Goal: Entertainment & Leisure: Browse casually

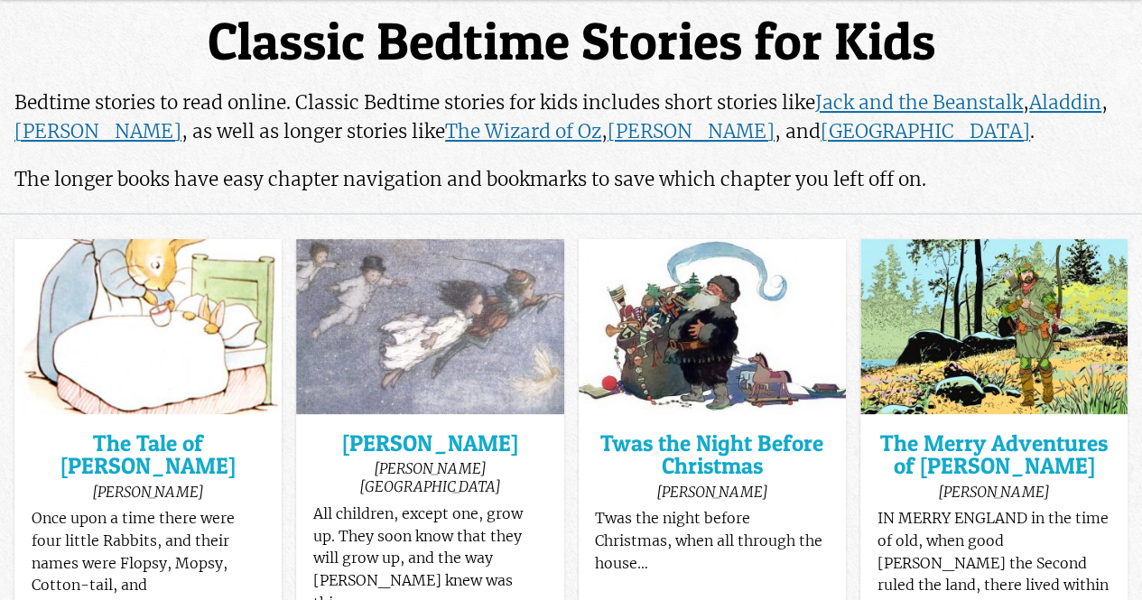
scroll to position [106, 0]
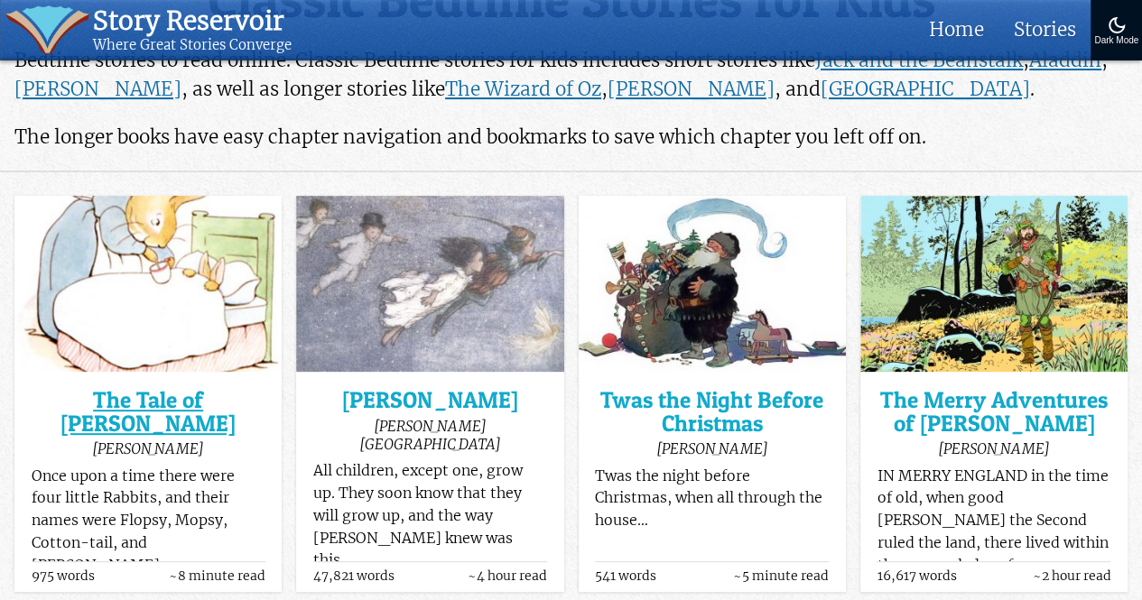
click at [143, 423] on h3 "The Tale of [PERSON_NAME]" at bounding box center [149, 412] width 234 height 46
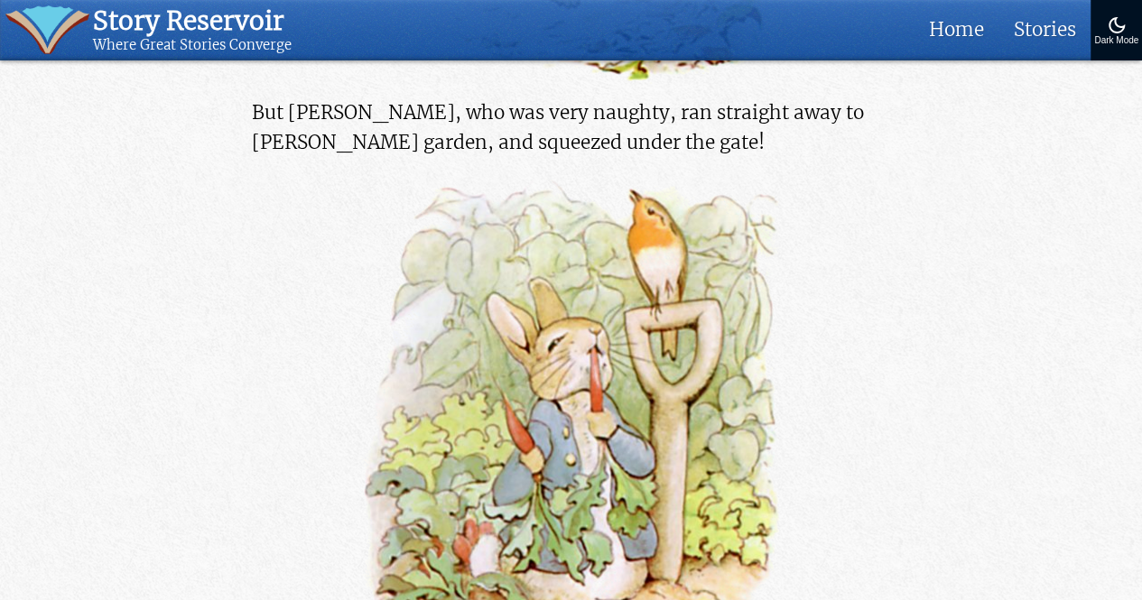
scroll to position [3676, 0]
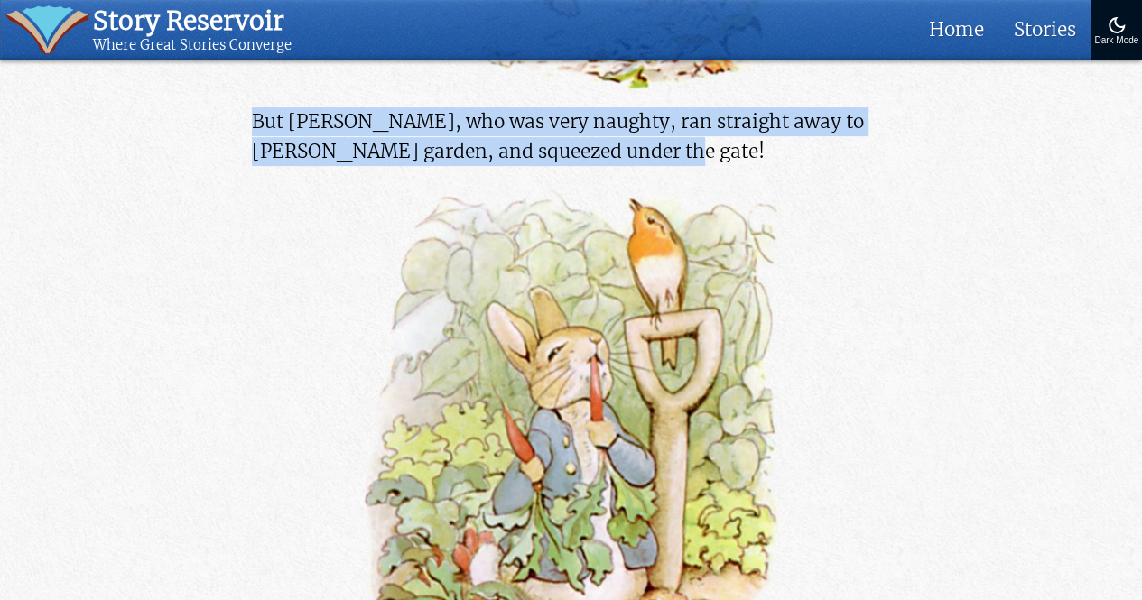
drag, startPoint x: 252, startPoint y: 116, endPoint x: 713, endPoint y: 153, distance: 462.5
click at [713, 153] on p "But Peter, who was very naughty, ran straight away to Mr. McGregor’s garden, an…" at bounding box center [571, 136] width 638 height 58
copy p "But Peter, who was very naughty, ran straight away to Mr. McGregor’s garden, an…"
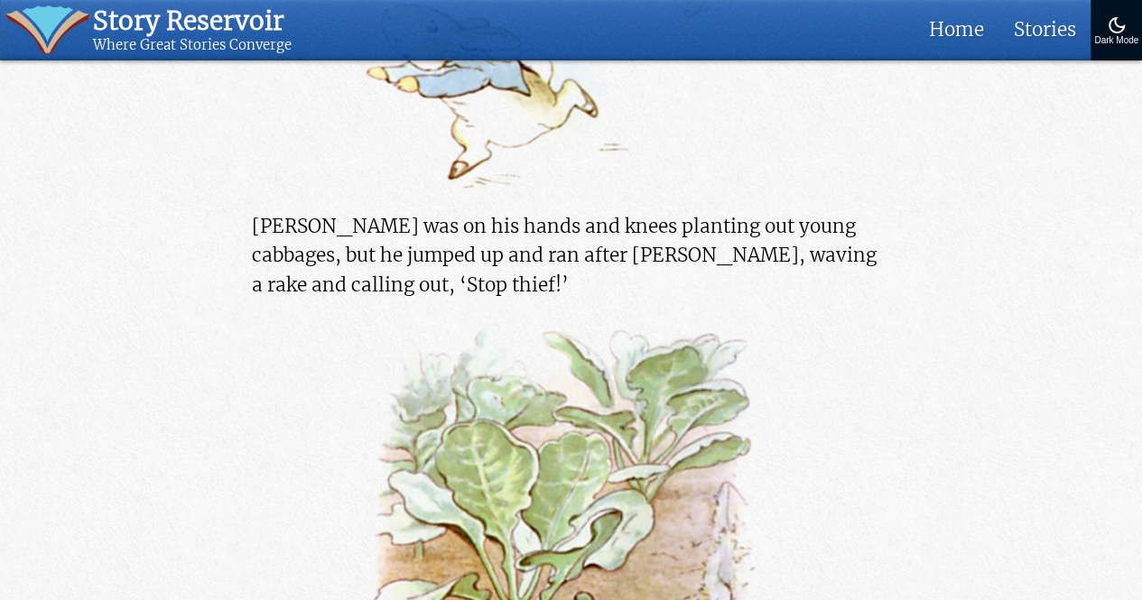
scroll to position [5630, 0]
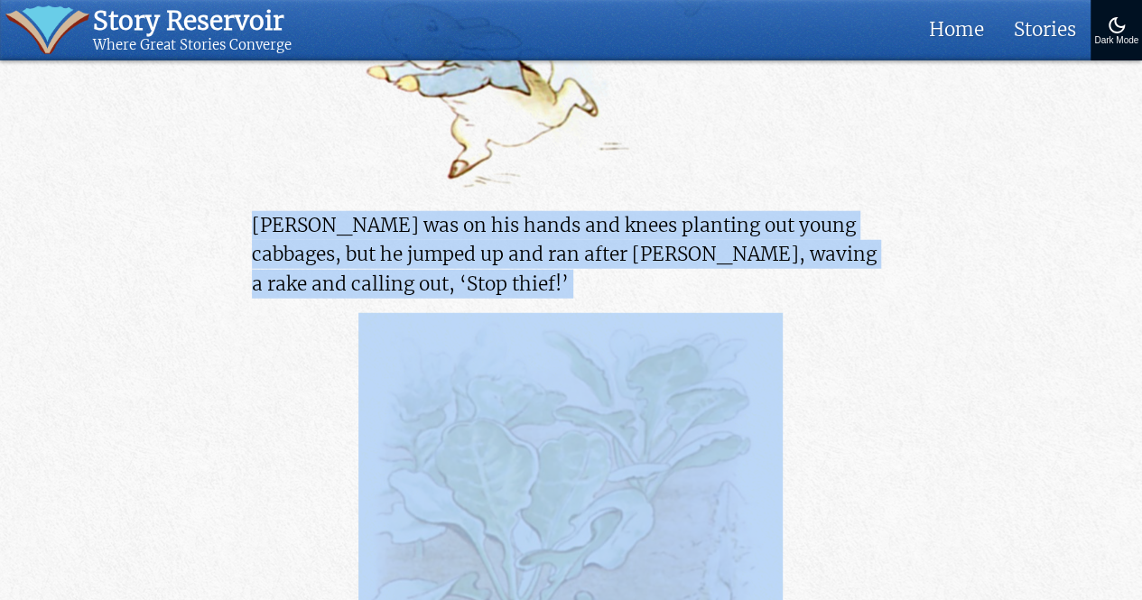
drag, startPoint x: 237, startPoint y: 216, endPoint x: 480, endPoint y: 304, distance: 258.4
copy div "Mr. McGregor was on his hands and knees planting out young cabbages, but he jum…"
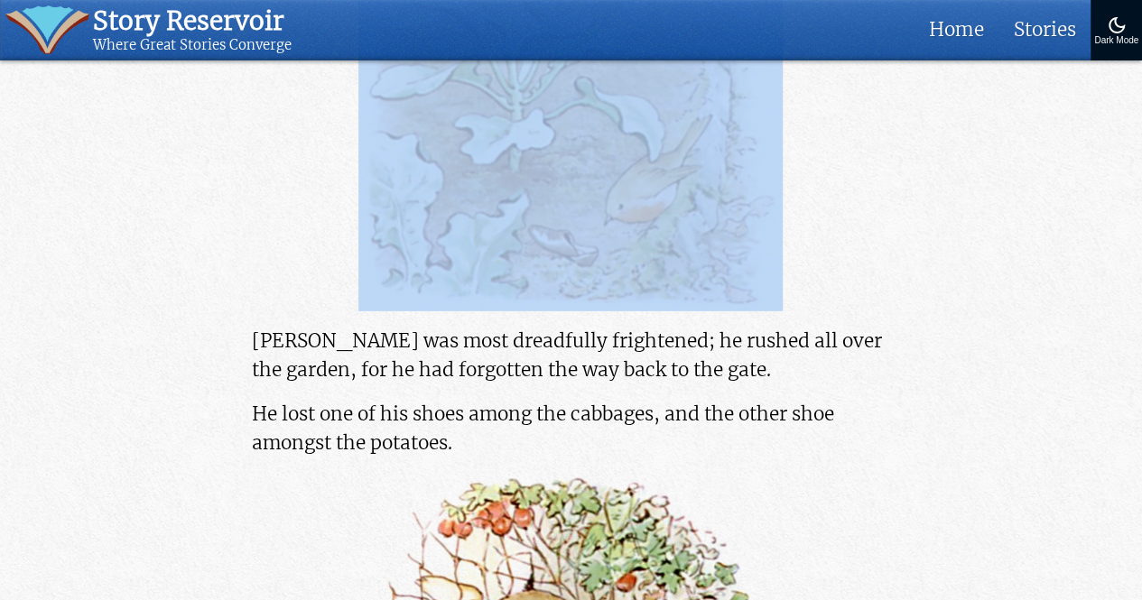
scroll to position [6146, 0]
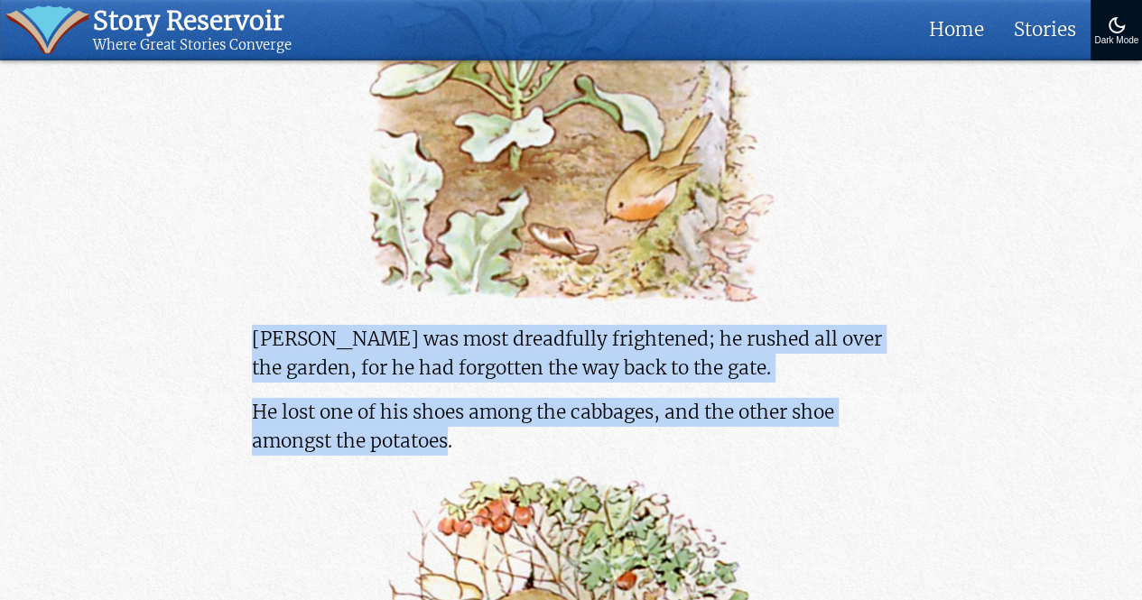
drag, startPoint x: 253, startPoint y: 338, endPoint x: 450, endPoint y: 439, distance: 222.0
copy div "Peter was most dreadfully frightened; he rushed all over the garden, for he had…"
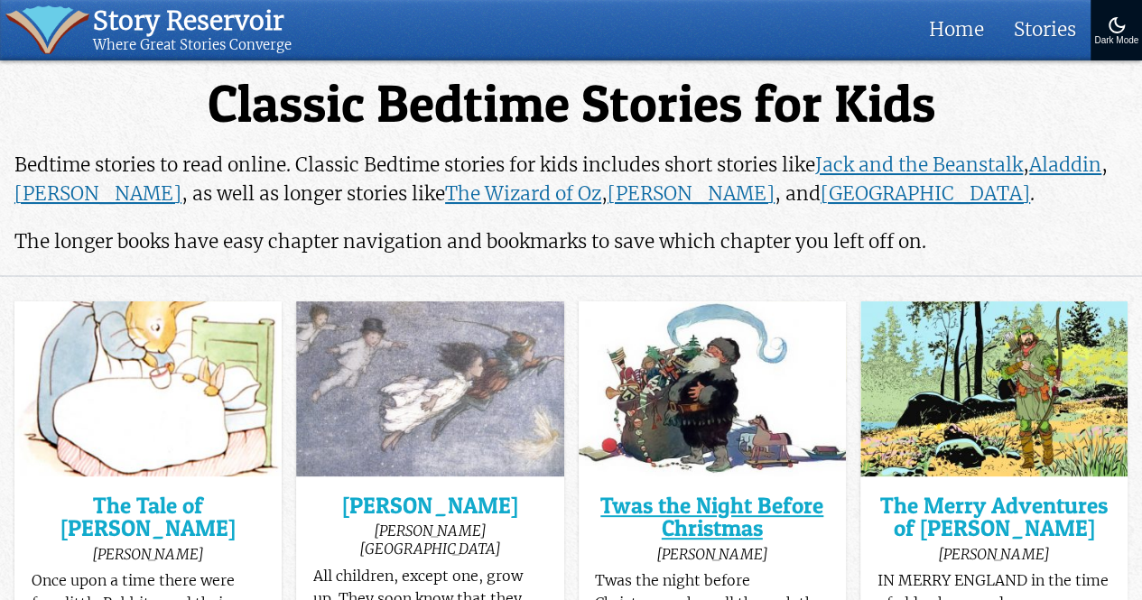
click at [688, 509] on h3 "Twas the Night Before Christmas" at bounding box center [712, 518] width 234 height 46
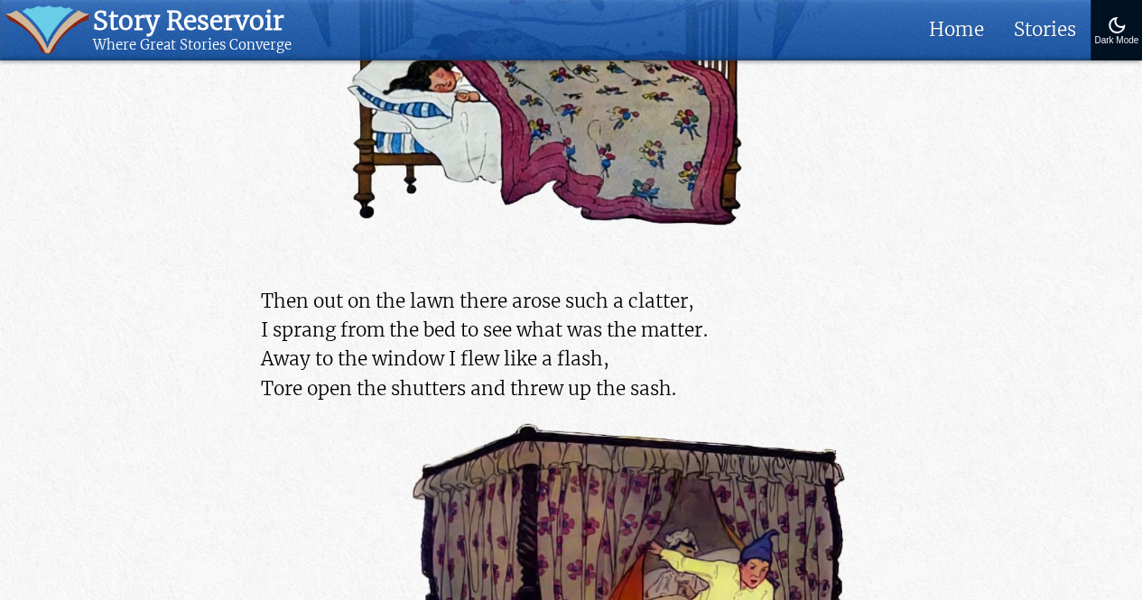
scroll to position [1654, 0]
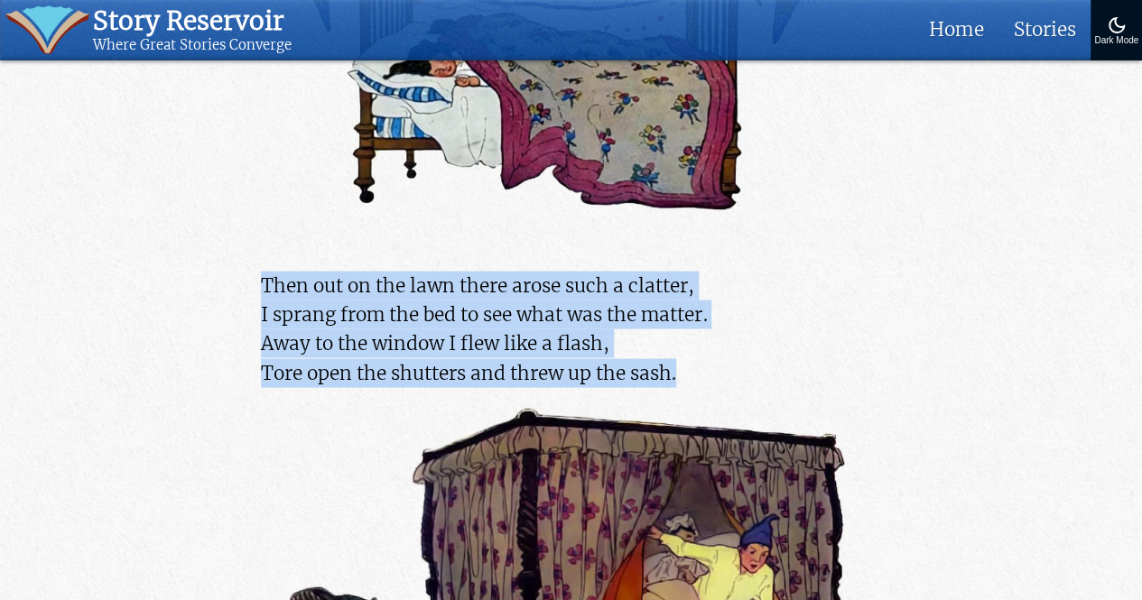
drag, startPoint x: 252, startPoint y: 288, endPoint x: 711, endPoint y: 399, distance: 472.6
copy p "Then out on the lawn there arose such a clatter, I sprang from the bed to see w…"
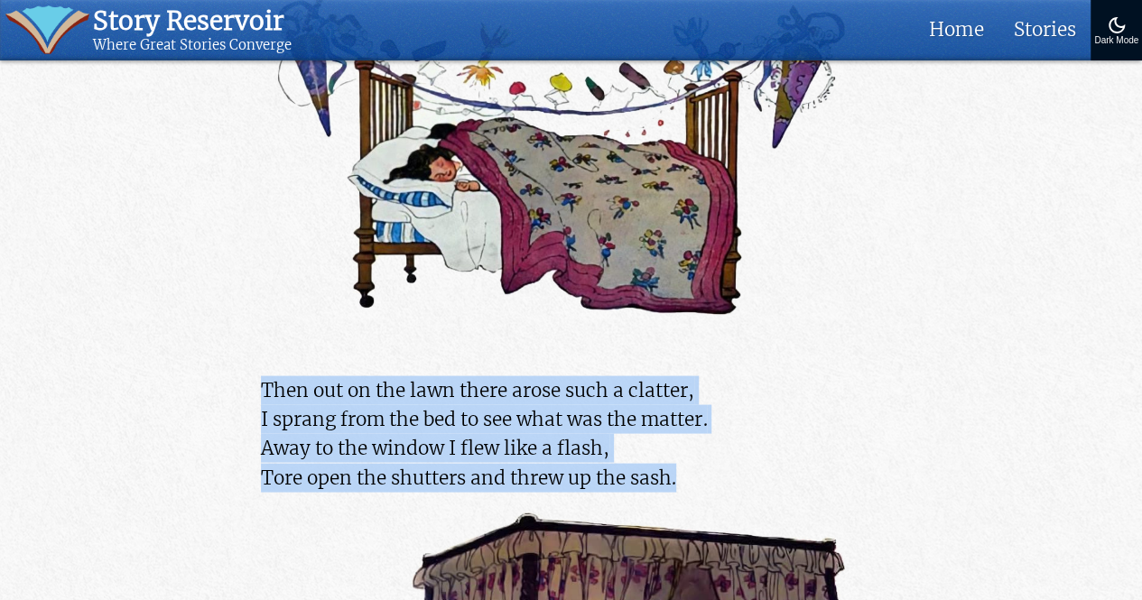
scroll to position [1550, 0]
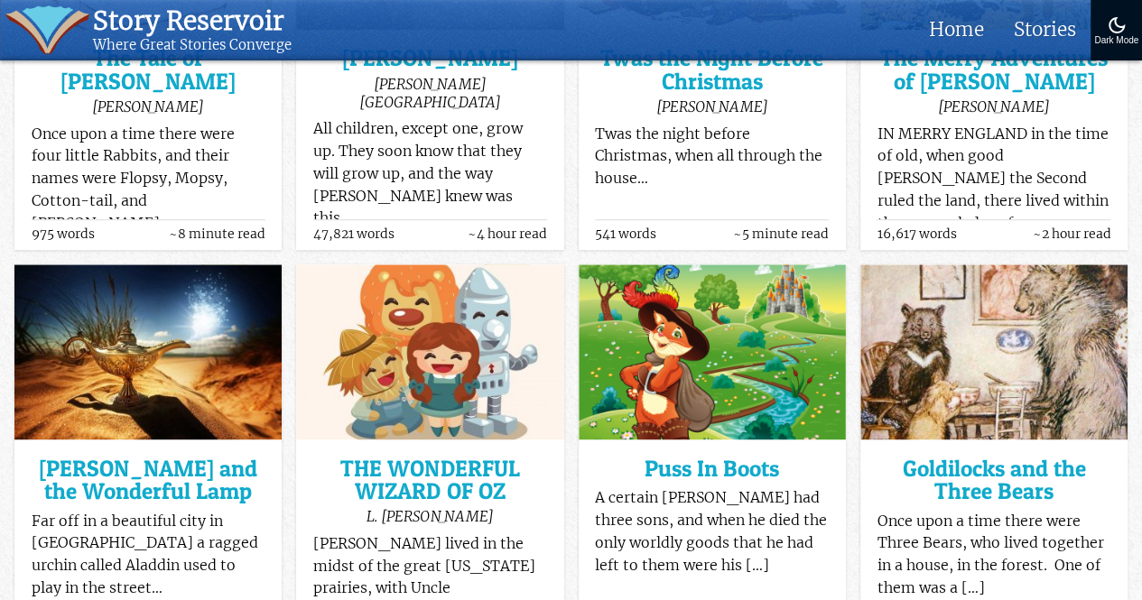
scroll to position [460, 0]
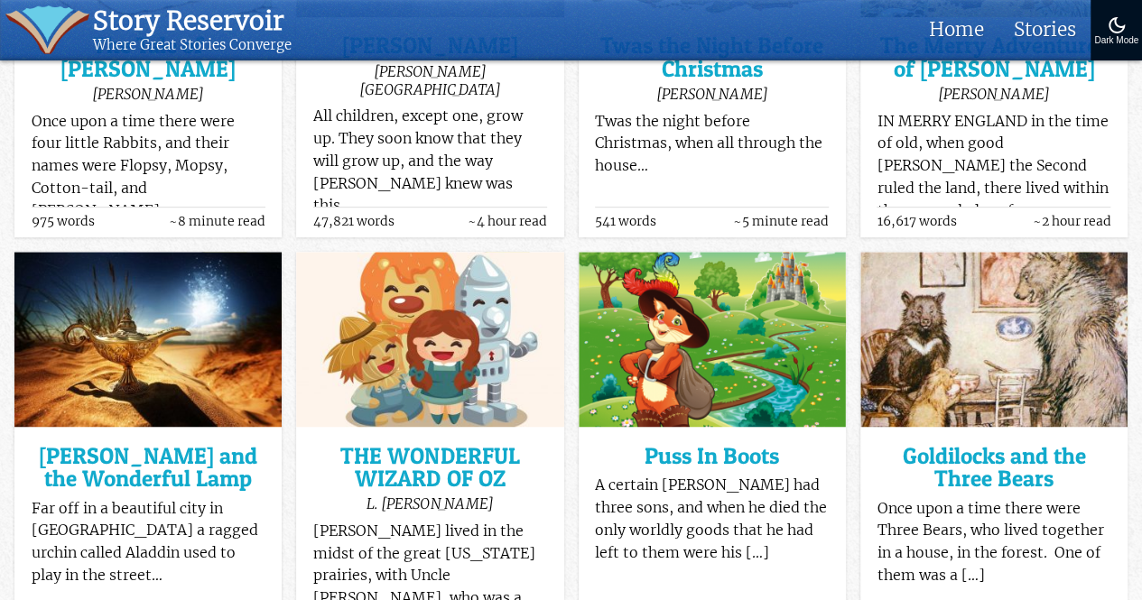
click at [695, 467] on div "stories Puss In Boots A certain miller had three sons, and when he died the onl…" at bounding box center [712, 506] width 234 height 132
click at [694, 455] on h3 "Puss In Boots" at bounding box center [712, 456] width 234 height 23
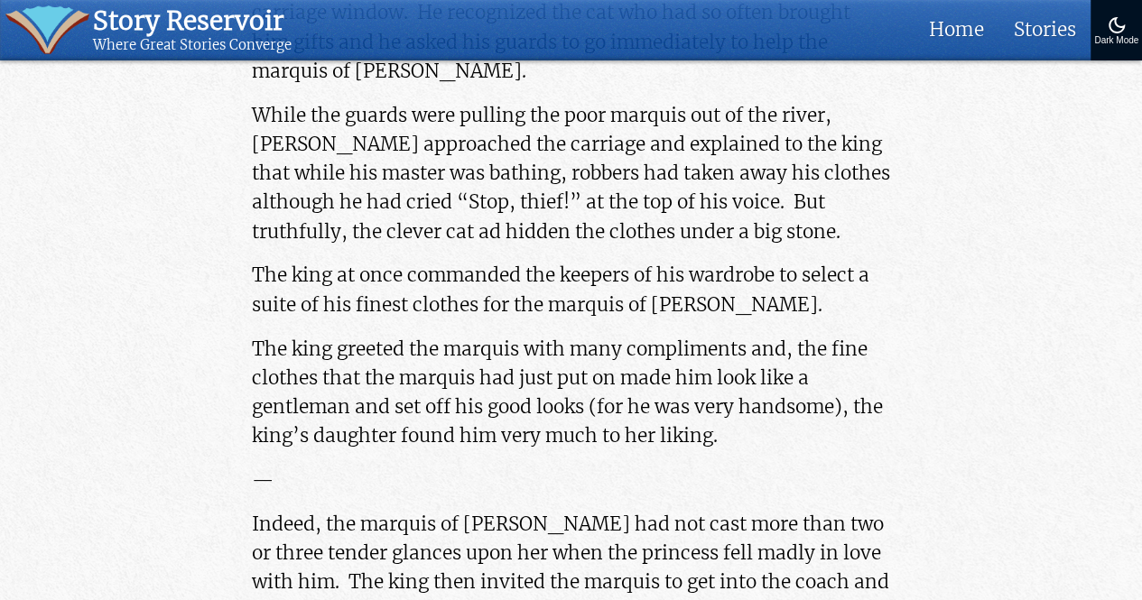
scroll to position [3189, 0]
drag, startPoint x: 0, startPoint y: 254, endPoint x: 1002, endPoint y: 335, distance: 1005.0
copy div "“that is perfectly true,” said the ogre sternly, “and just to prove it to you, …"
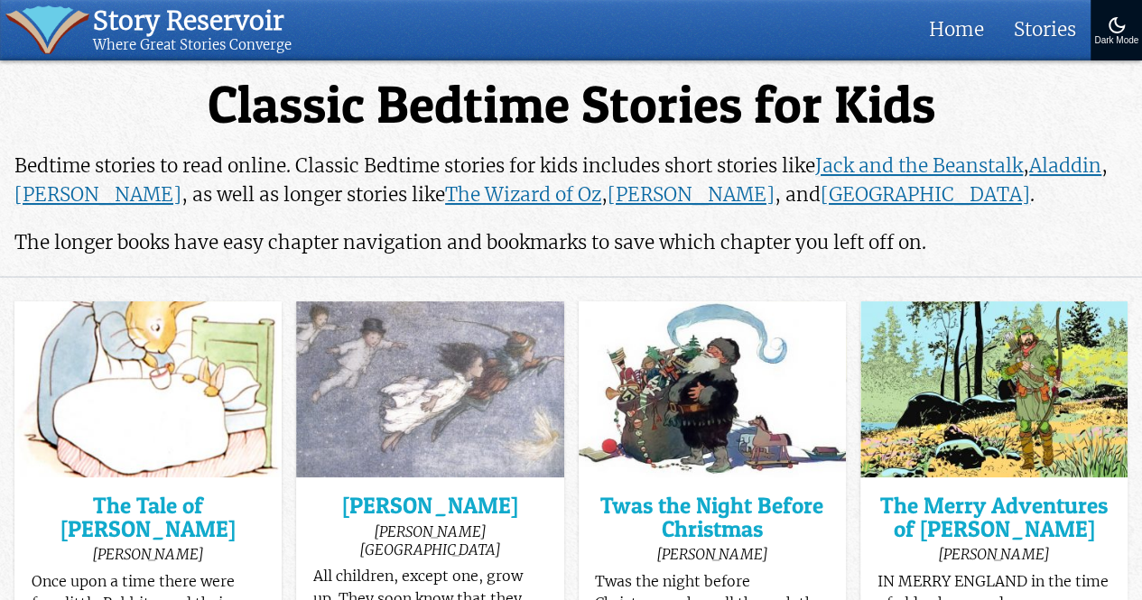
scroll to position [173, 0]
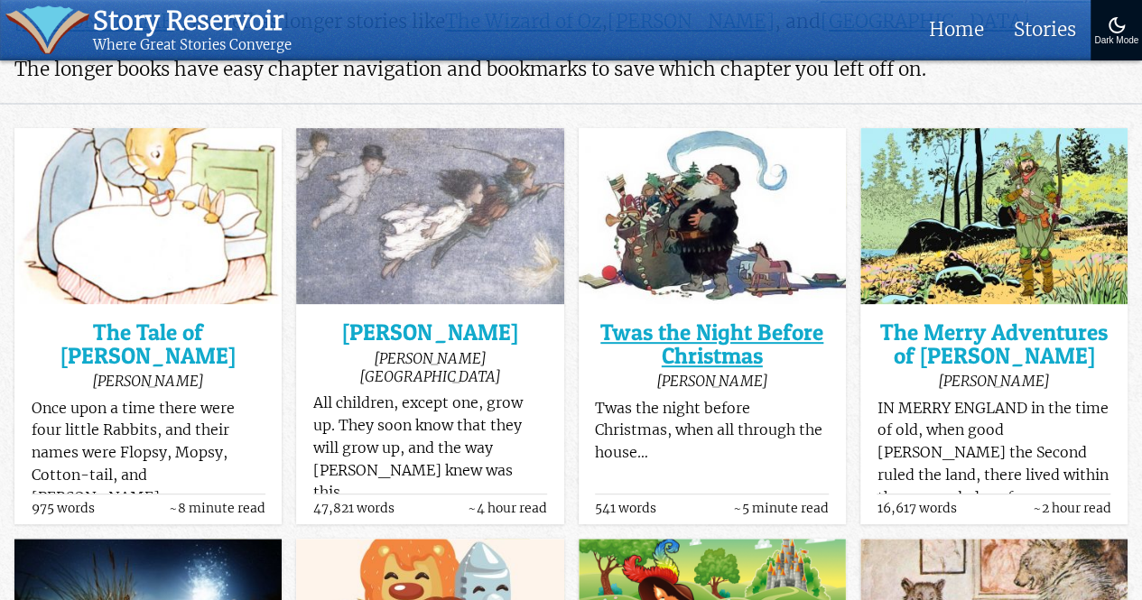
click at [666, 347] on h3 "Twas the Night Before Christmas" at bounding box center [712, 344] width 234 height 46
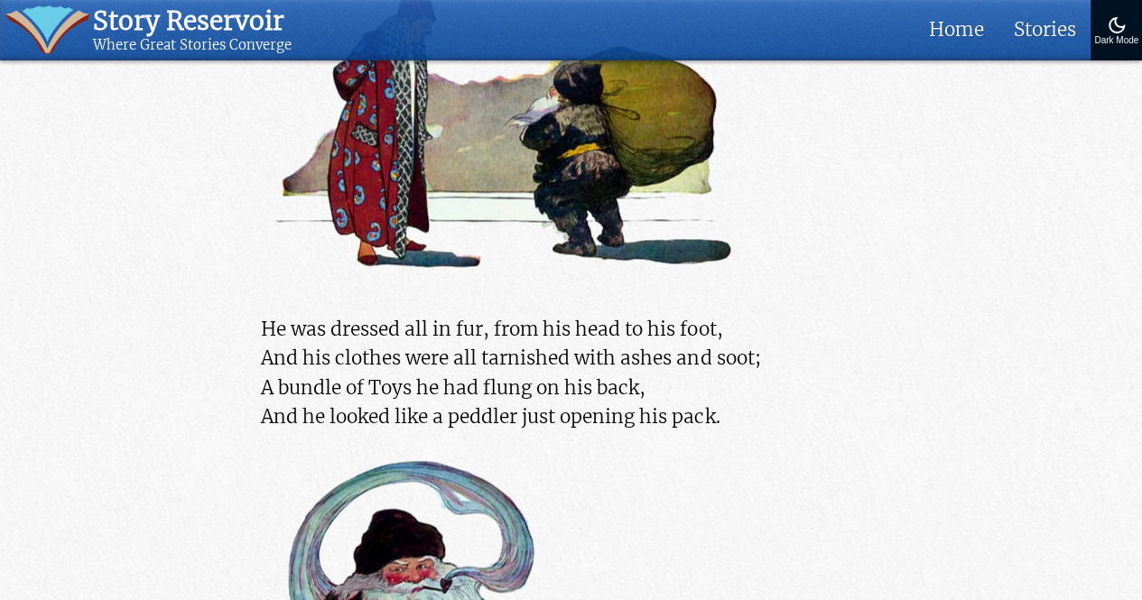
scroll to position [3940, 0]
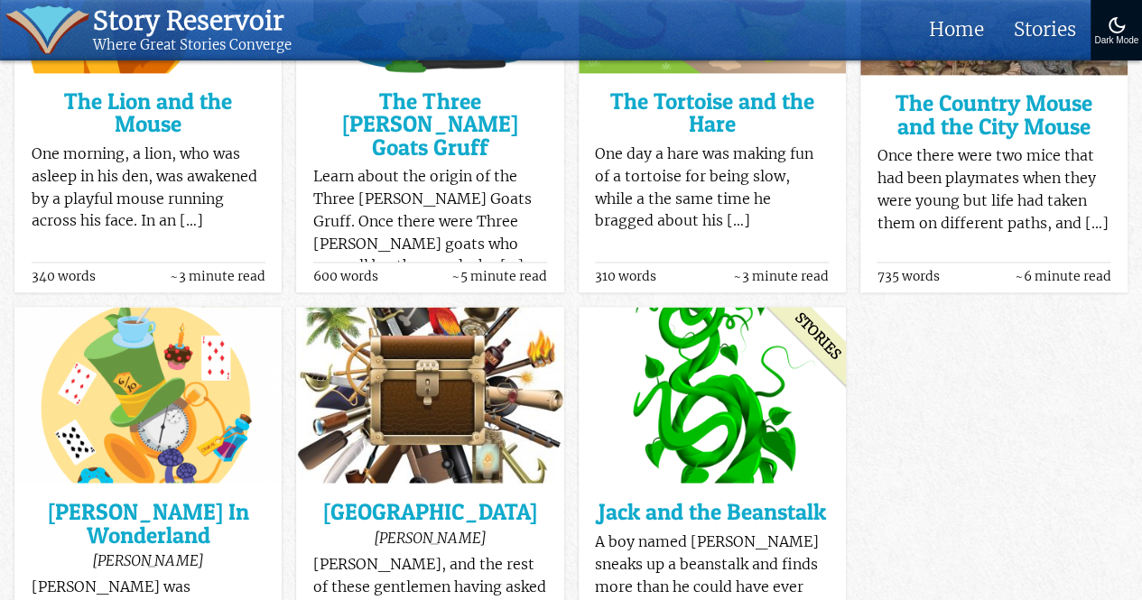
scroll to position [1429, 0]
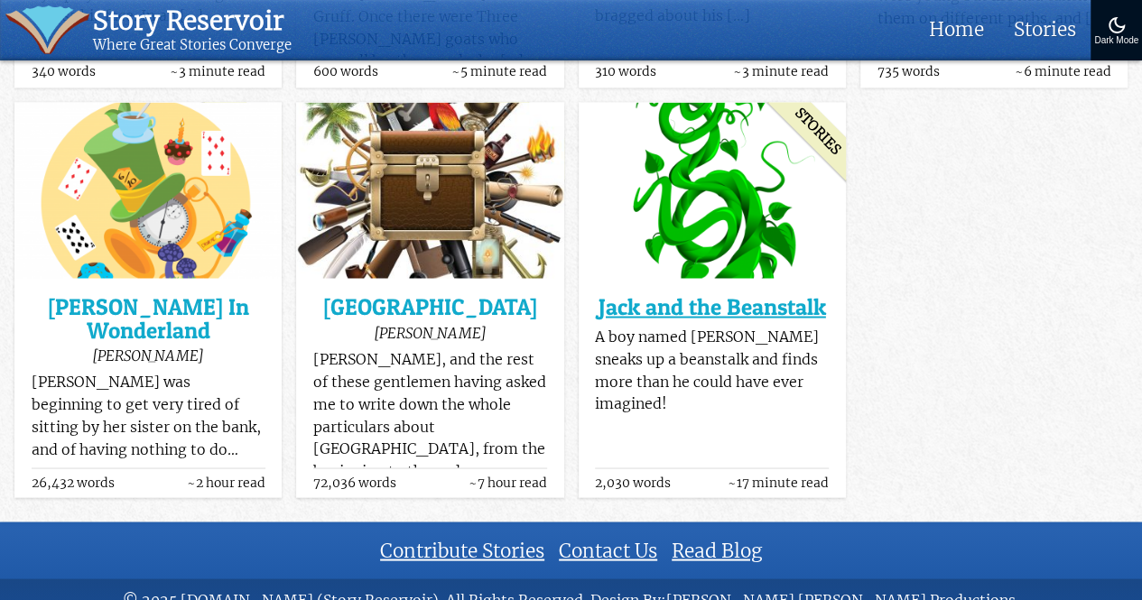
click at [634, 295] on h3 "Jack and the Beanstalk" at bounding box center [712, 306] width 234 height 23
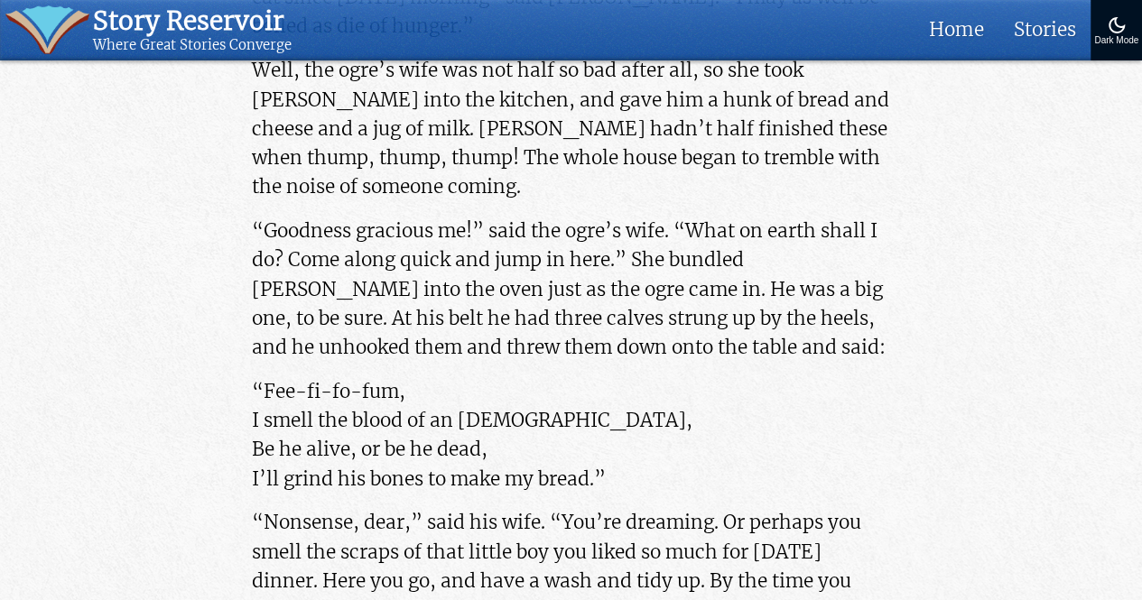
scroll to position [3087, 0]
drag, startPoint x: 615, startPoint y: 248, endPoint x: 249, endPoint y: 156, distance: 377.8
copy p "“Fee-fi-fo-fum, I smell the blood of an Englishman, Be he alive, or be he dead,…"
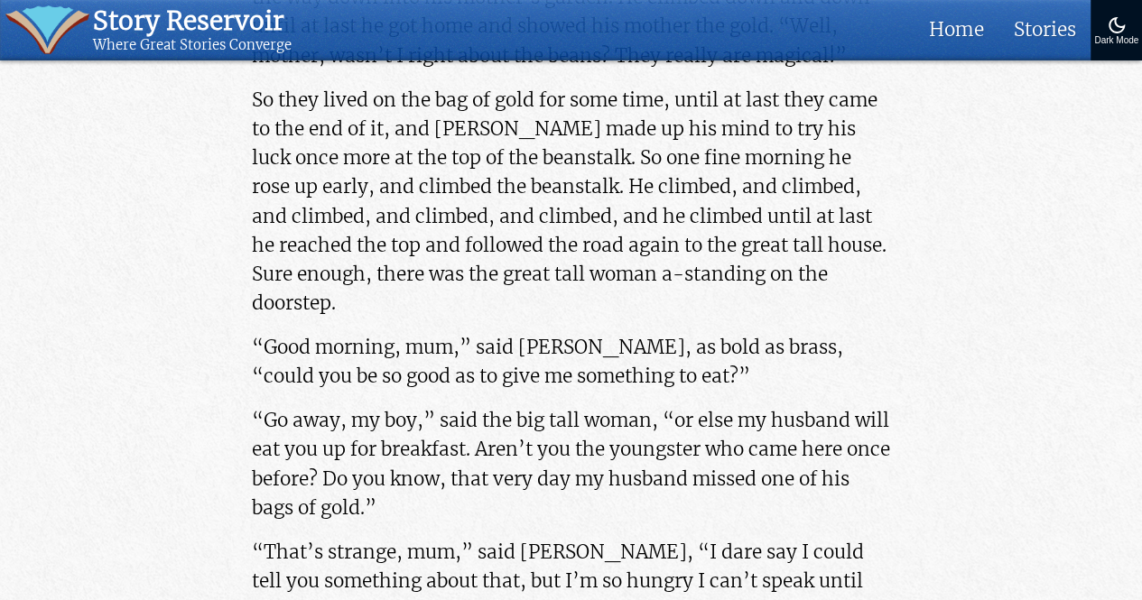
scroll to position [4081, 0]
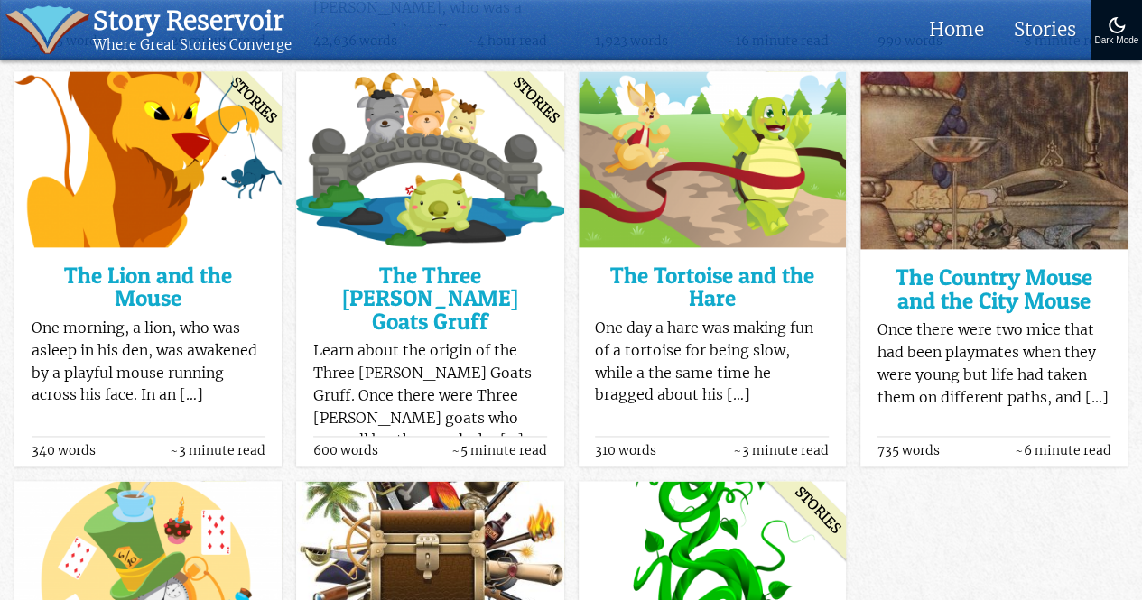
scroll to position [1054, 0]
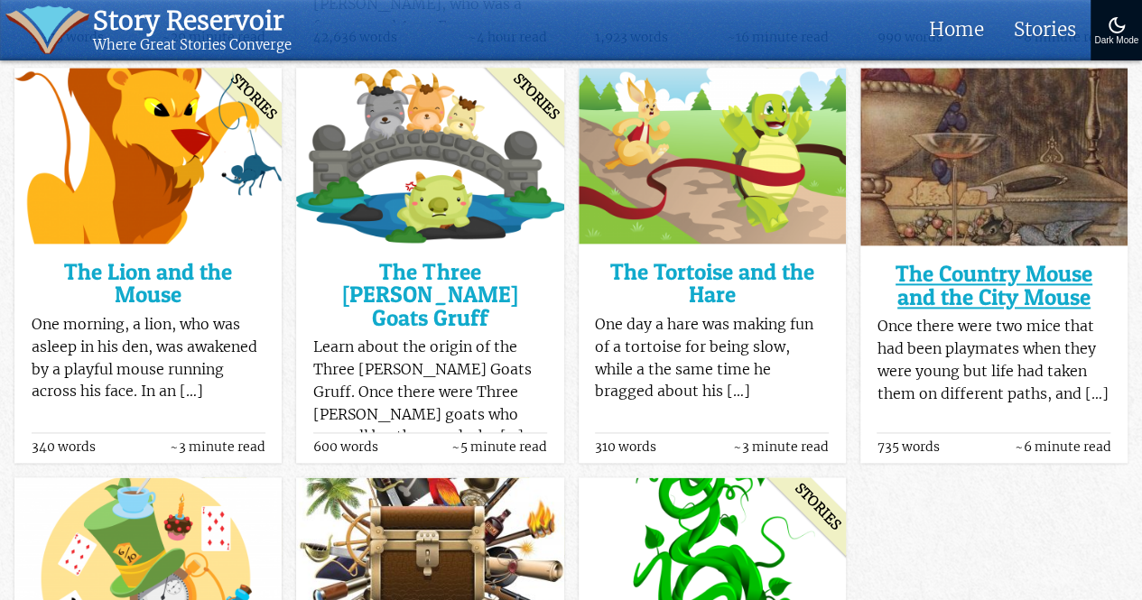
click at [922, 277] on h3 "The Country Mouse and the City Mouse" at bounding box center [993, 286] width 234 height 46
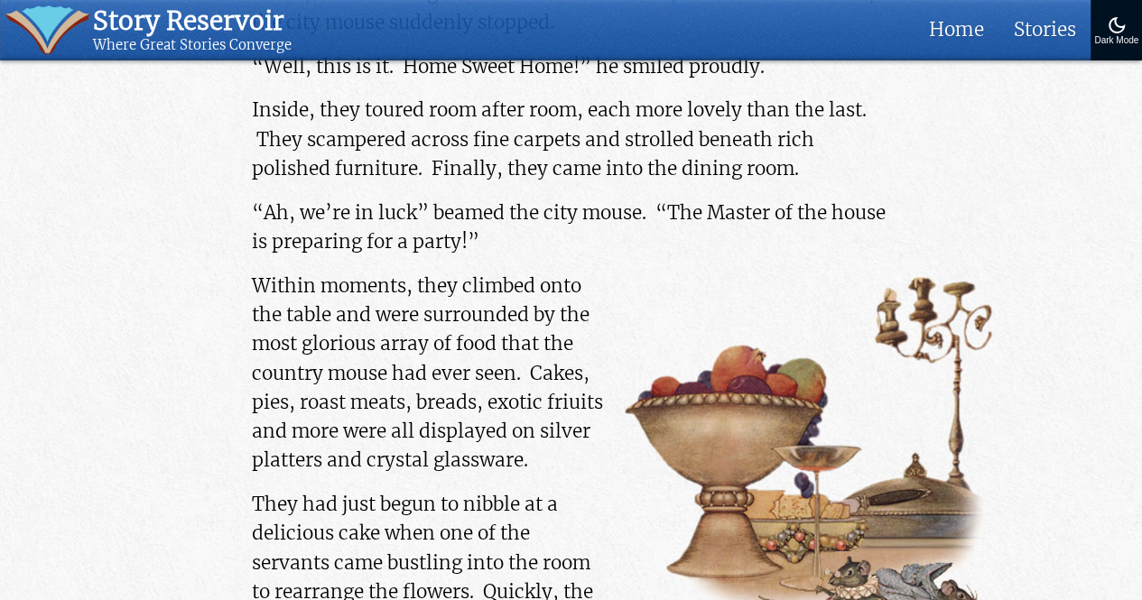
scroll to position [1904, 0]
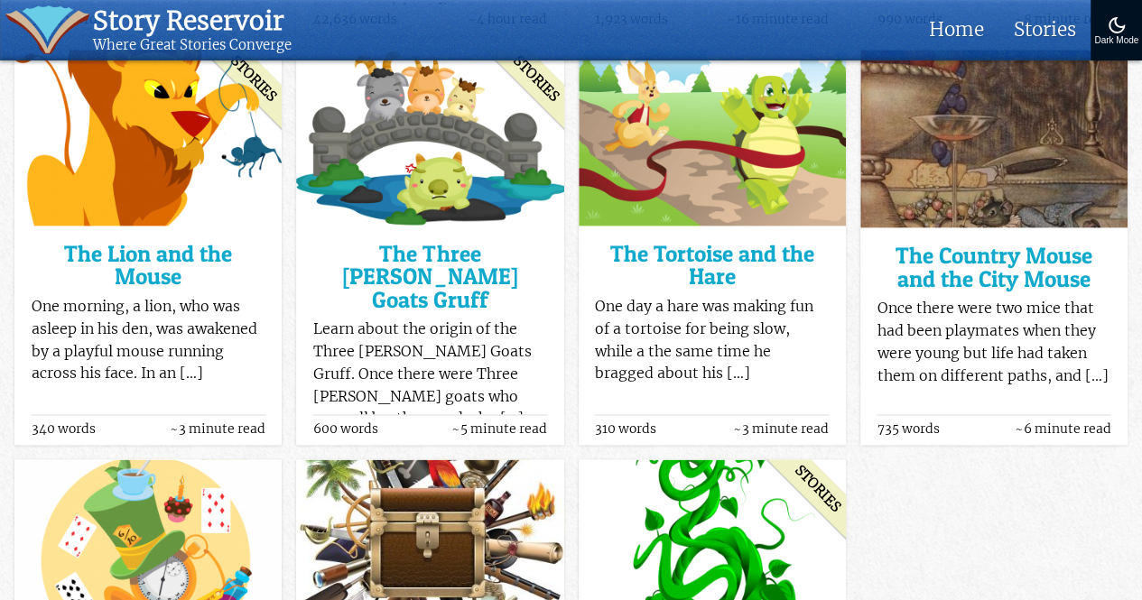
scroll to position [1071, 0]
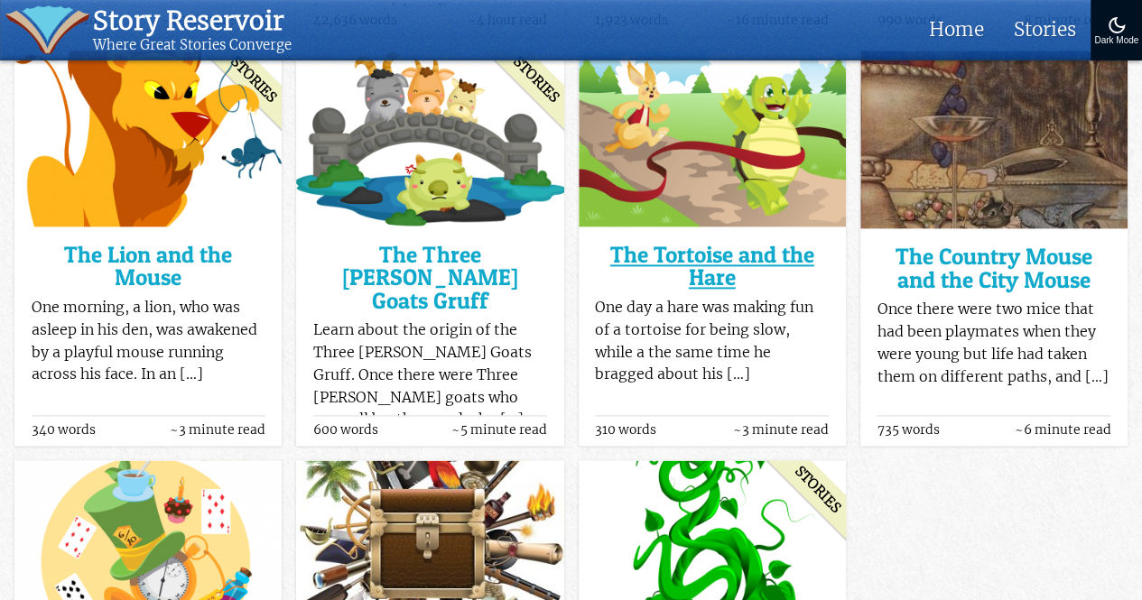
click at [693, 254] on h3 "The Tortoise and the Hare" at bounding box center [712, 267] width 234 height 46
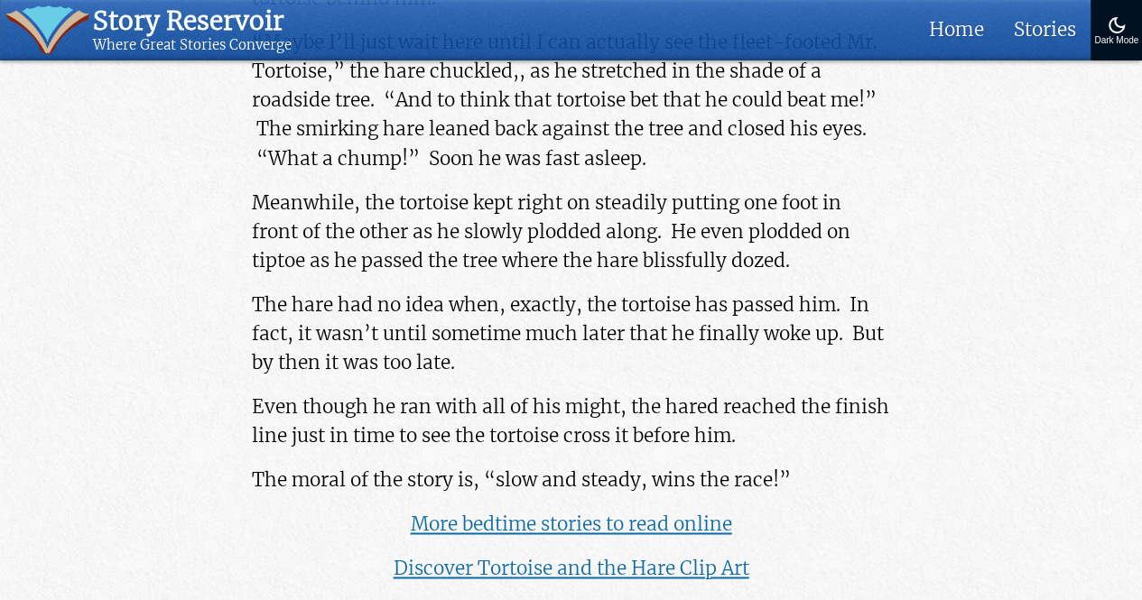
scroll to position [1071, 0]
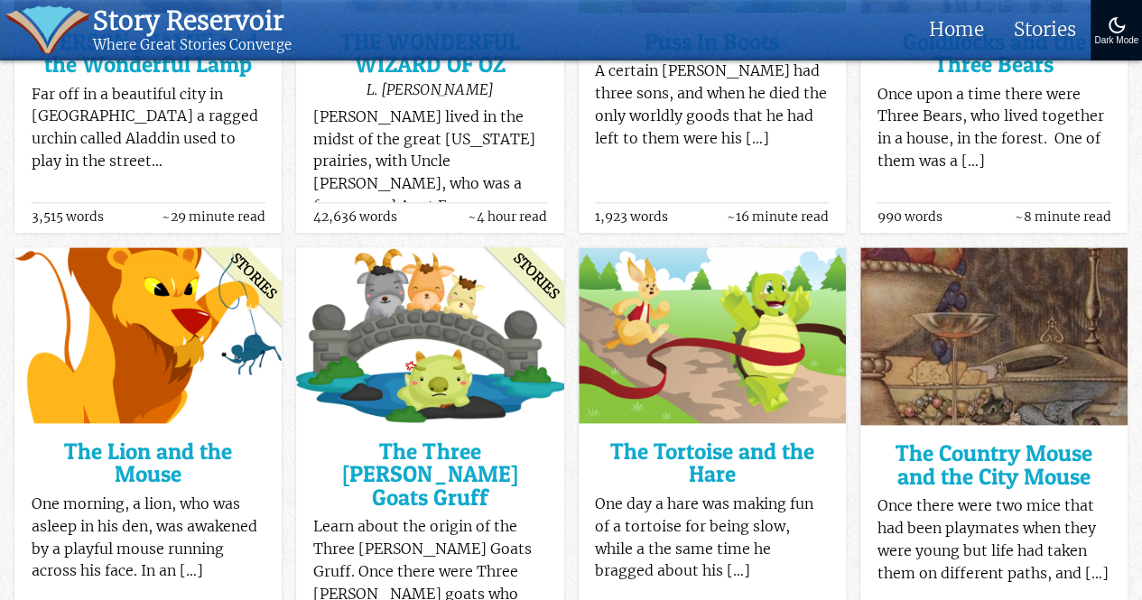
scroll to position [877, 0]
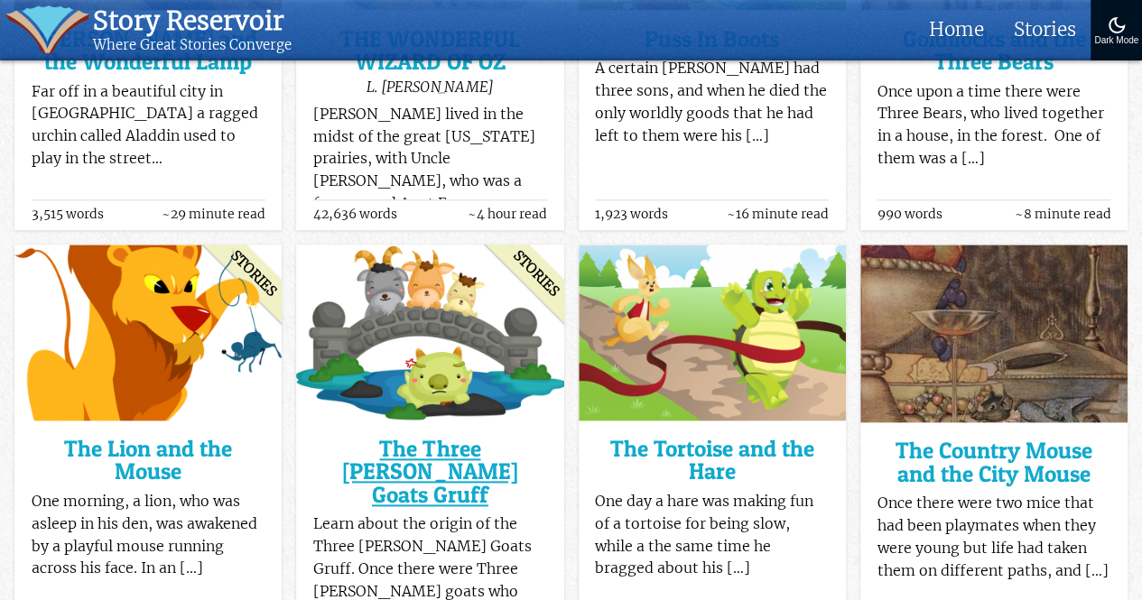
click at [458, 459] on h3 "The Three [PERSON_NAME] Goats Gruff" at bounding box center [430, 472] width 234 height 69
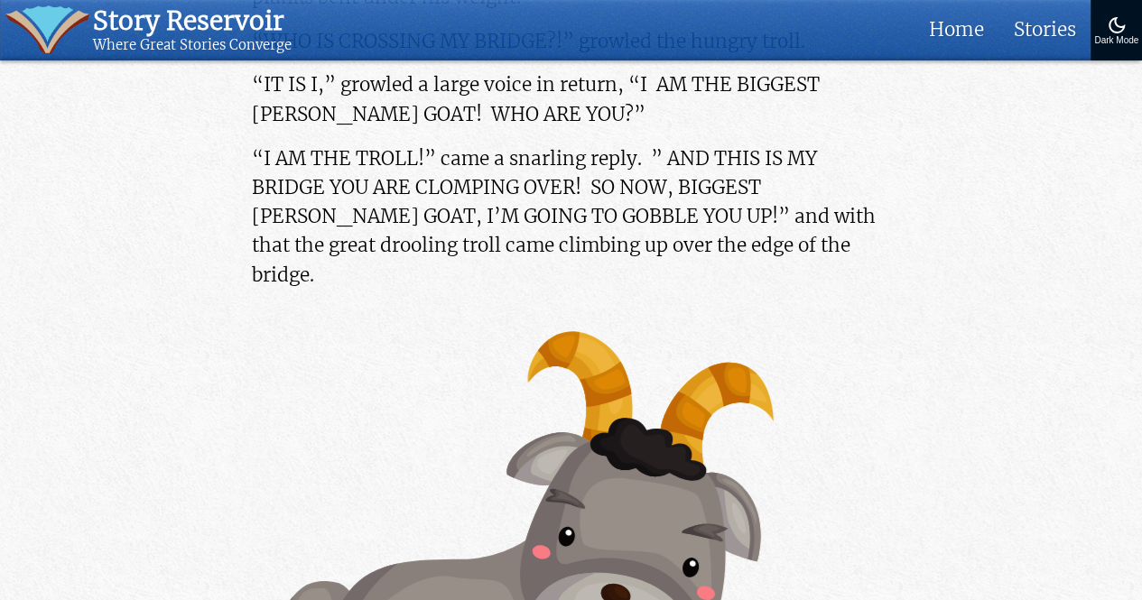
scroll to position [3186, 0]
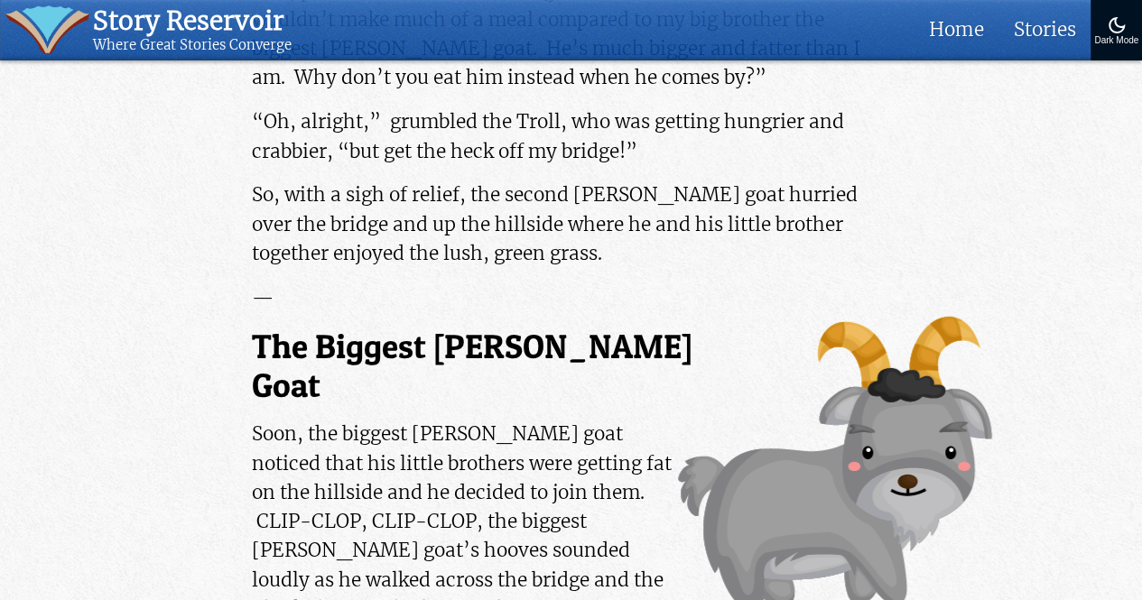
scroll to position [2565, 0]
click at [788, 318] on img at bounding box center [835, 466] width 314 height 296
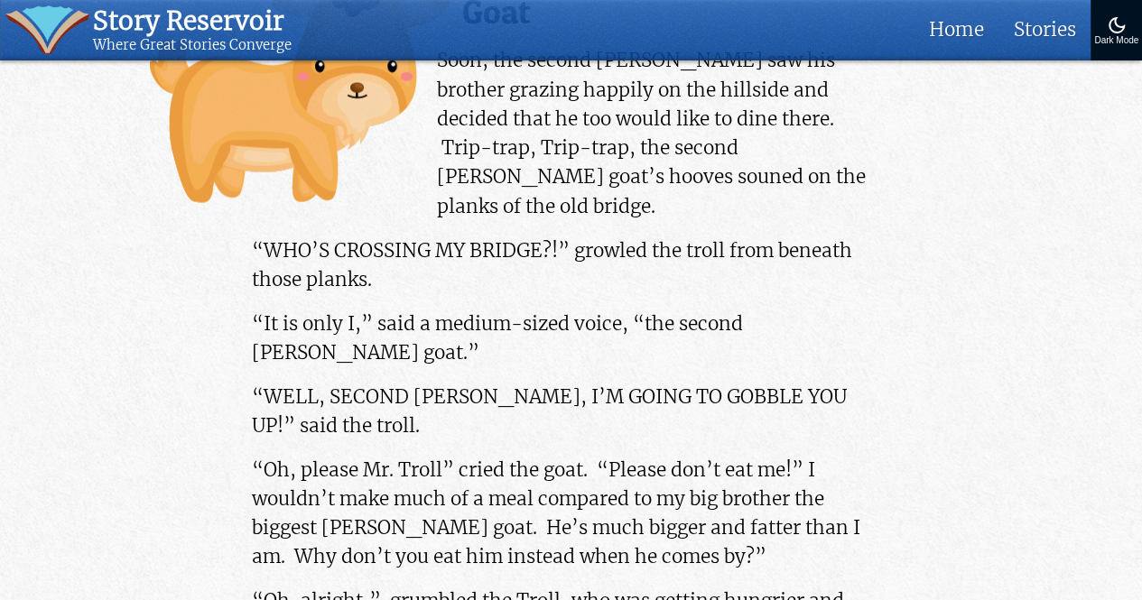
scroll to position [2078, 0]
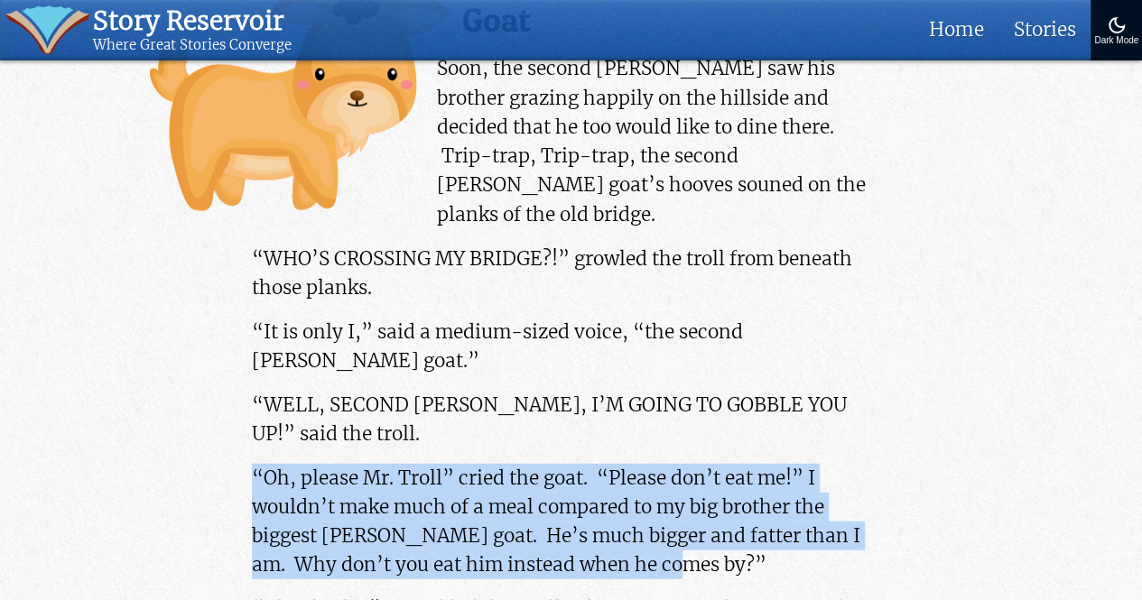
drag, startPoint x: 235, startPoint y: 273, endPoint x: 667, endPoint y: 389, distance: 447.4
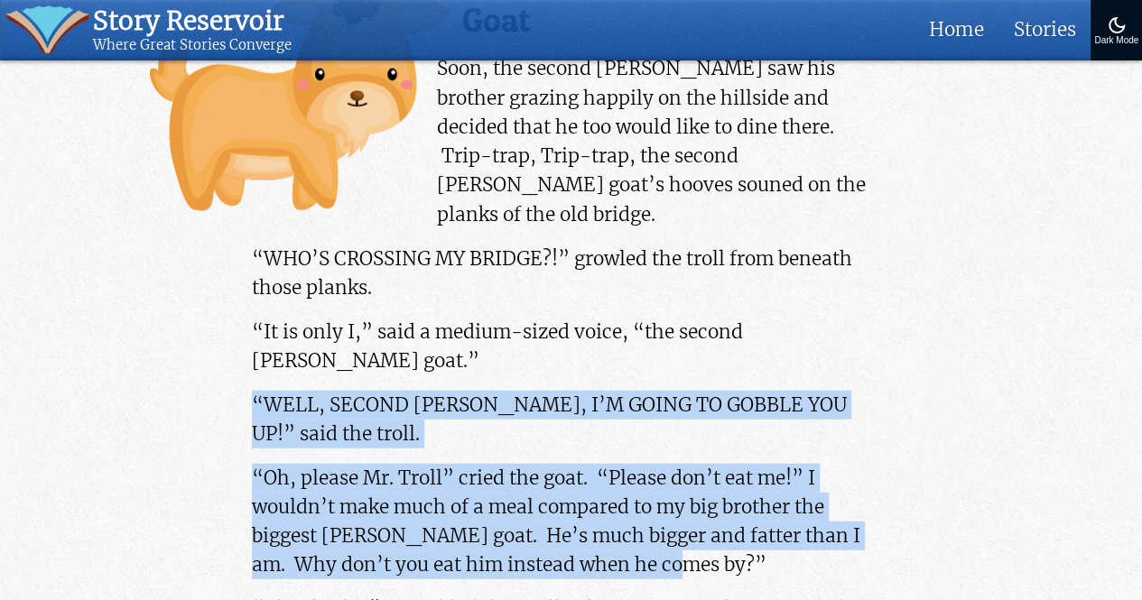
drag, startPoint x: 236, startPoint y: 212, endPoint x: 581, endPoint y: 363, distance: 376.2
copy div "“WELL, SECOND BILLY GOAT, I’M GOING TO GOBBLE YOU UP!” said the troll. “Oh, ple…"
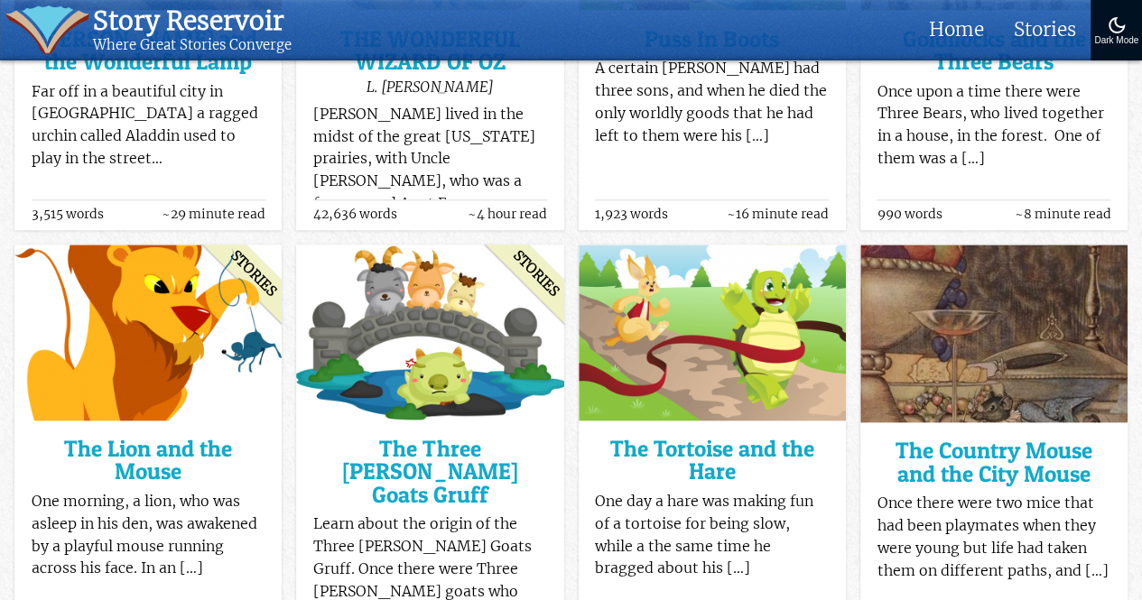
scroll to position [684, 0]
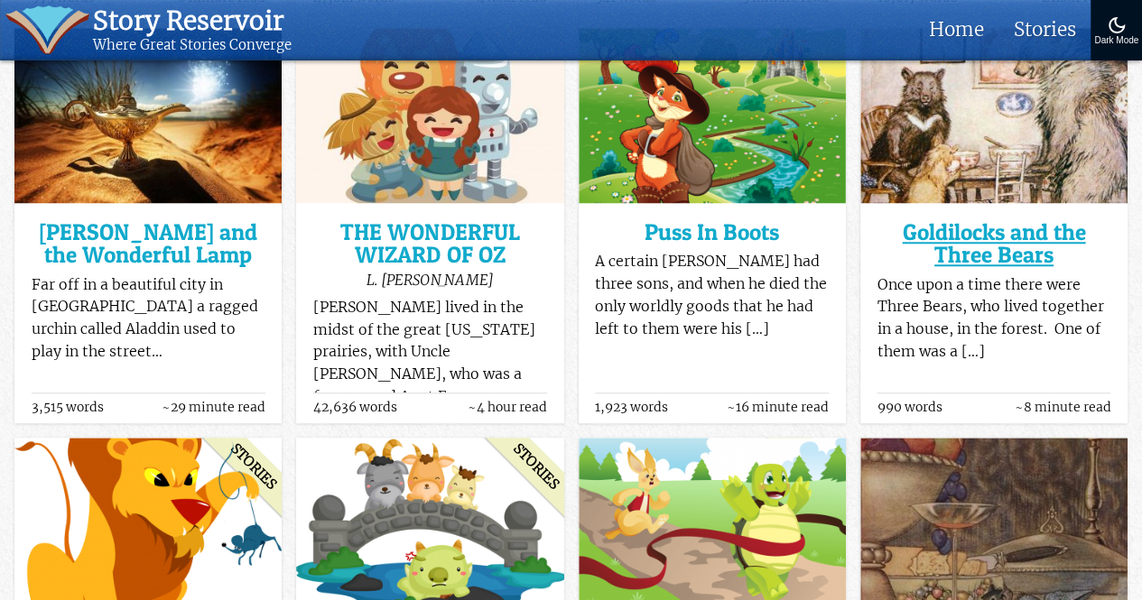
click at [978, 258] on h3 "Goldilocks and the Three Bears" at bounding box center [993, 244] width 234 height 46
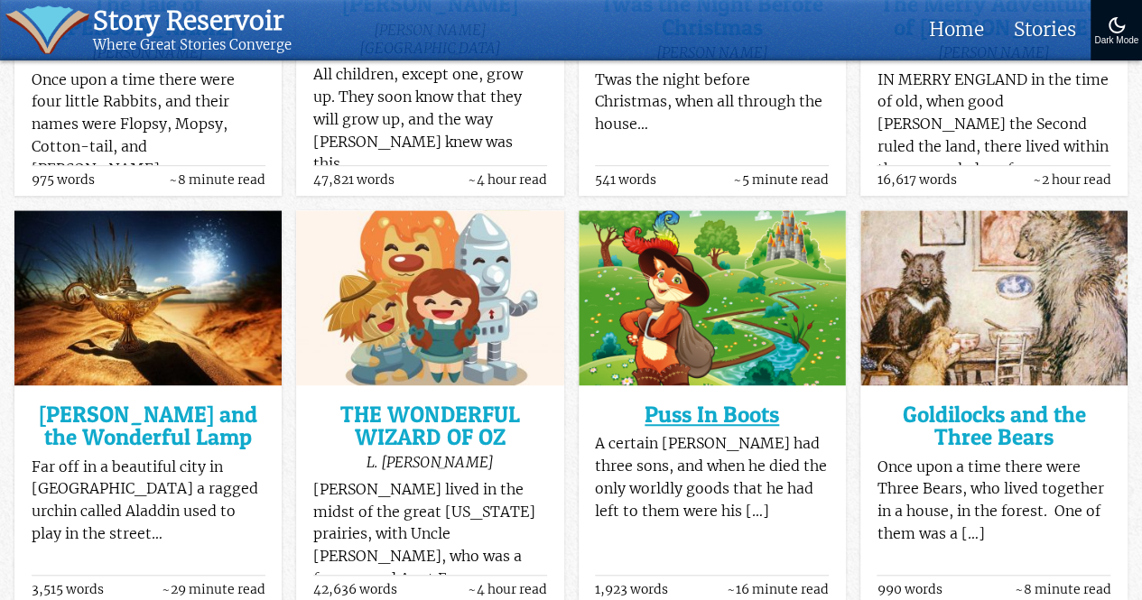
click at [697, 416] on h3 "Puss In Boots" at bounding box center [712, 414] width 234 height 23
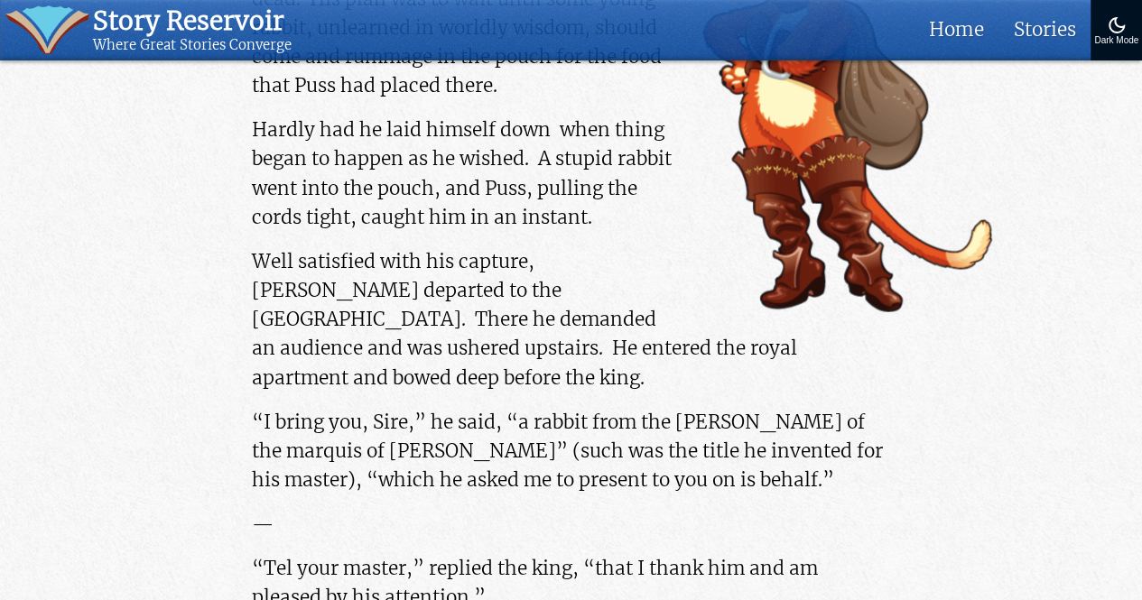
scroll to position [1821, 0]
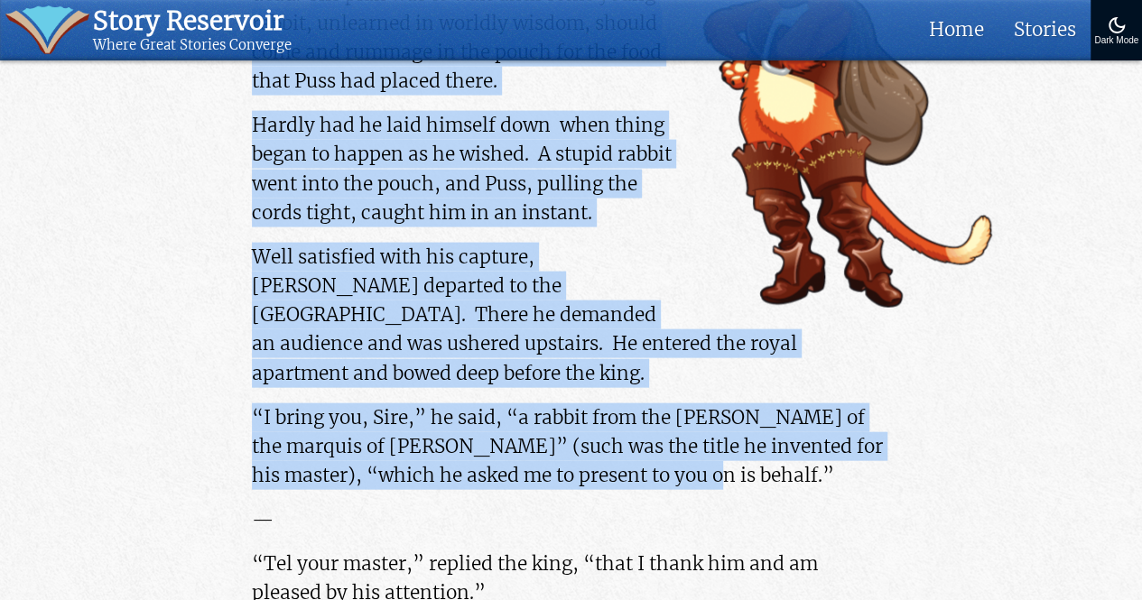
drag, startPoint x: 567, startPoint y: 386, endPoint x: 1053, endPoint y: 501, distance: 499.7
copy div "His plan was to wait until some young rabbit, unlearned in worldly wisdom, shou…"
